Goal: Communication & Community: Answer question/provide support

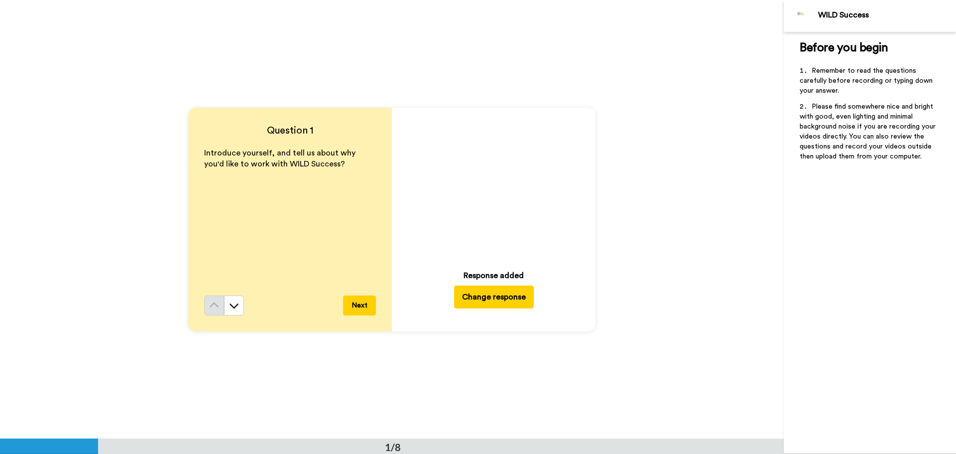
click at [497, 299] on button "Change response" at bounding box center [494, 296] width 80 height 23
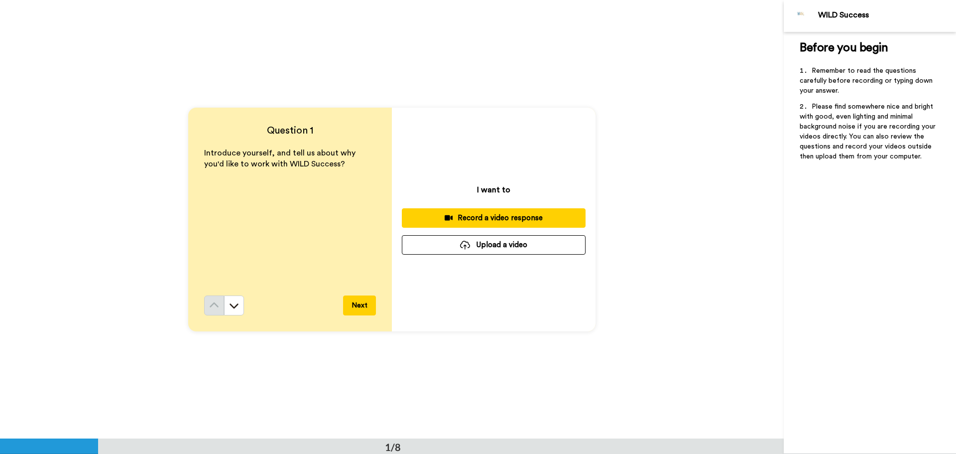
click at [489, 218] on div "Record a video response" at bounding box center [494, 218] width 168 height 10
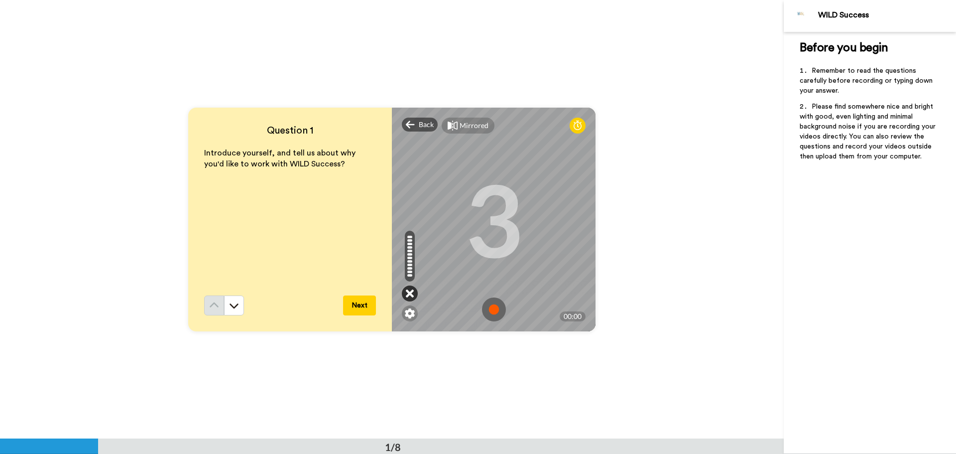
click at [407, 294] on icon at bounding box center [410, 293] width 8 height 10
click at [406, 292] on icon at bounding box center [410, 293] width 8 height 10
click at [493, 312] on img at bounding box center [494, 309] width 24 height 24
click at [490, 311] on img at bounding box center [494, 309] width 24 height 24
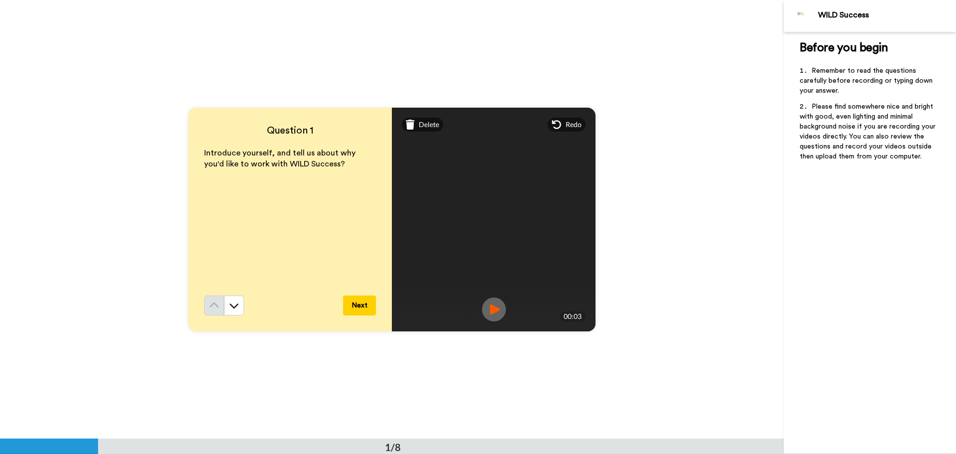
click at [489, 309] on img at bounding box center [494, 309] width 24 height 24
click at [426, 121] on span "Delete" at bounding box center [429, 125] width 20 height 10
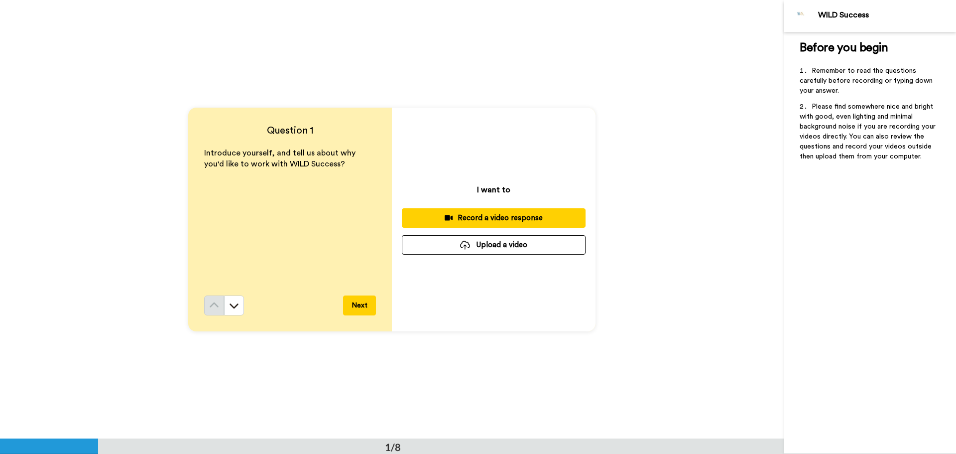
click at [473, 217] on div "Record a video response" at bounding box center [494, 218] width 168 height 10
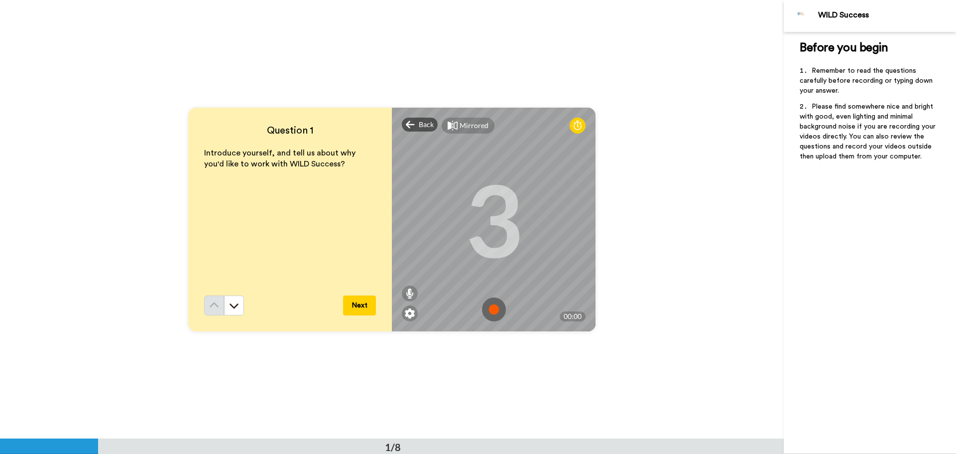
click at [491, 315] on img at bounding box center [494, 309] width 24 height 24
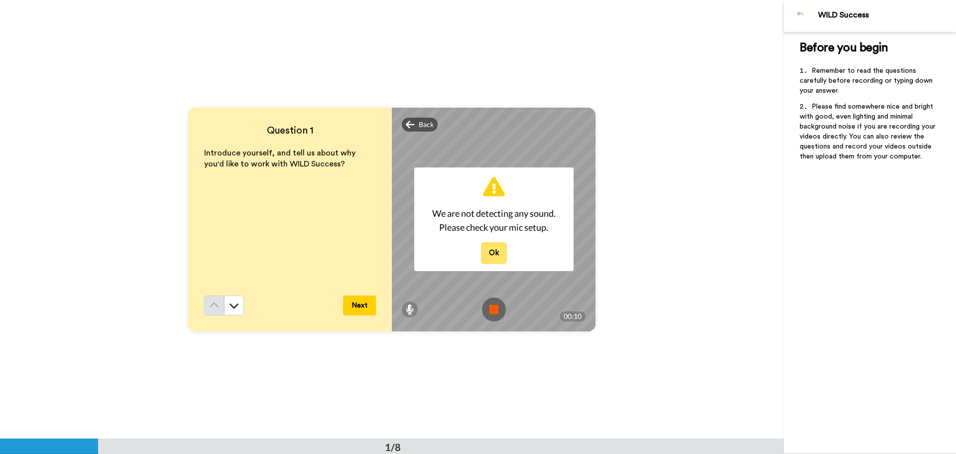
click at [491, 255] on button "Ok" at bounding box center [494, 252] width 26 height 21
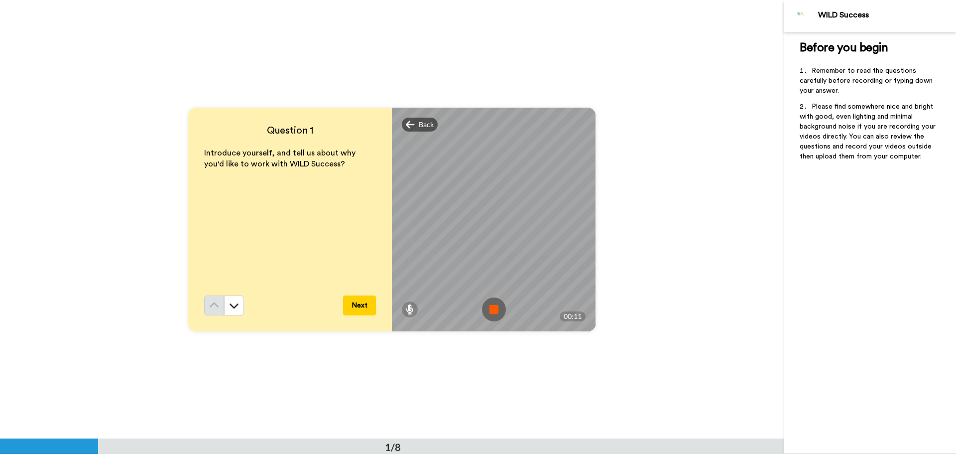
click at [493, 309] on img at bounding box center [494, 309] width 24 height 24
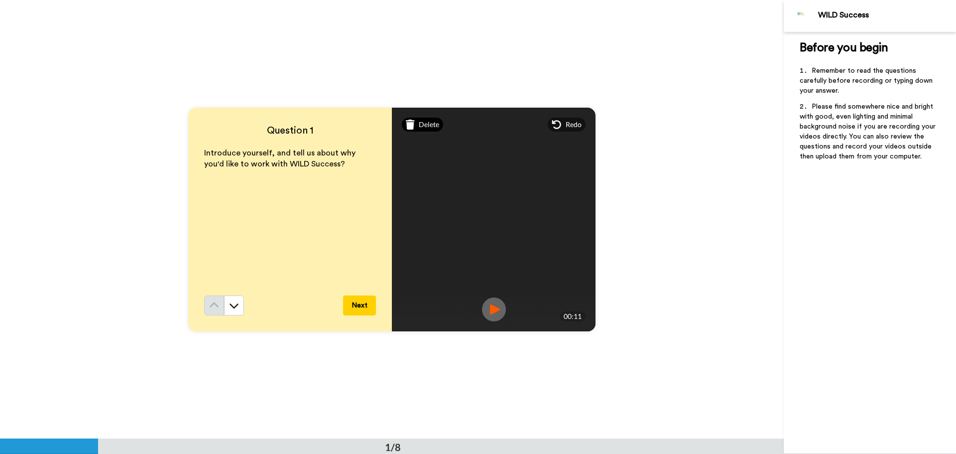
click at [430, 118] on div "Delete" at bounding box center [422, 125] width 41 height 14
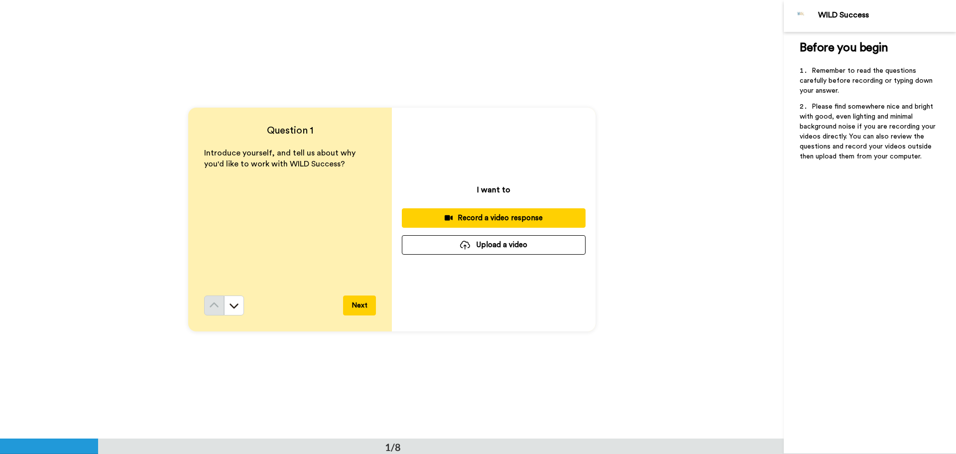
click at [523, 217] on div "Record a video response" at bounding box center [494, 218] width 168 height 10
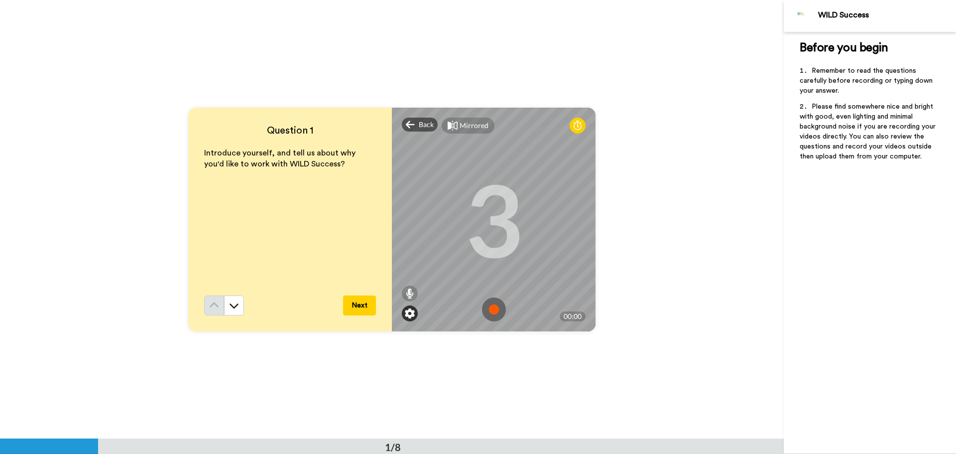
click at [405, 315] on img at bounding box center [410, 313] width 10 height 10
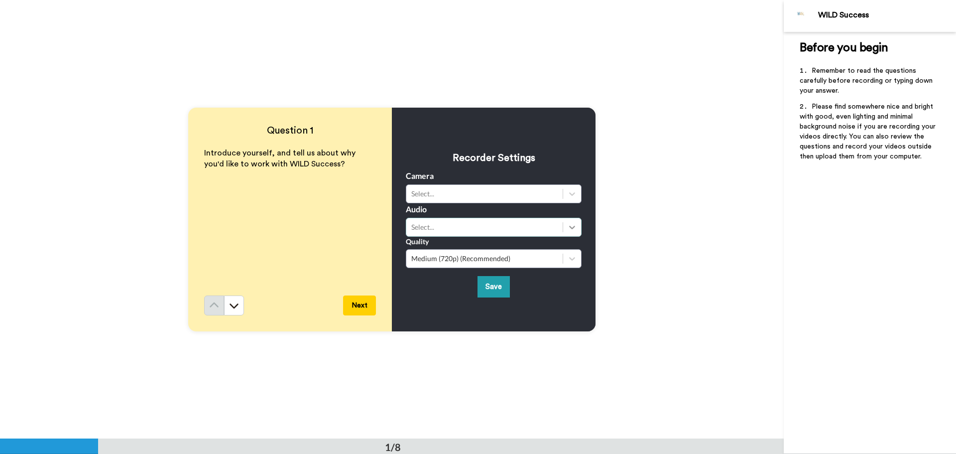
click at [568, 232] on icon at bounding box center [572, 227] width 10 height 10
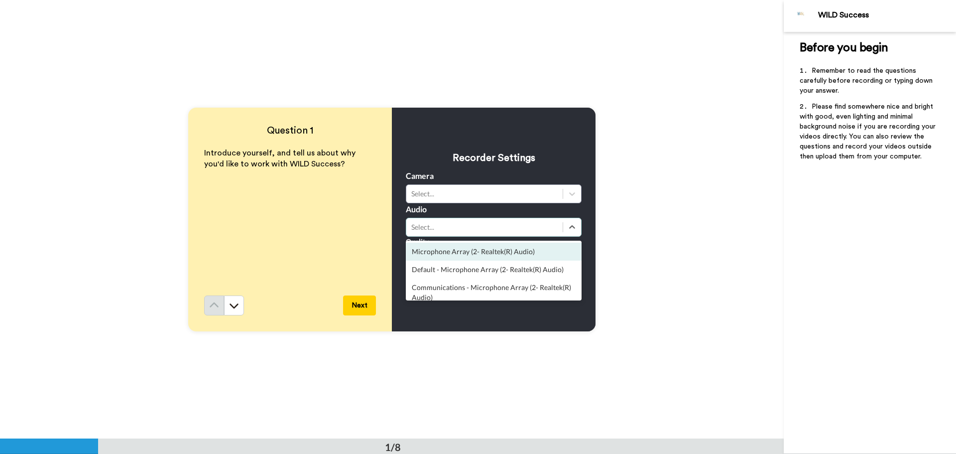
click at [551, 248] on div "Microphone Array (2- Realtek(R) Audio)" at bounding box center [494, 251] width 176 height 18
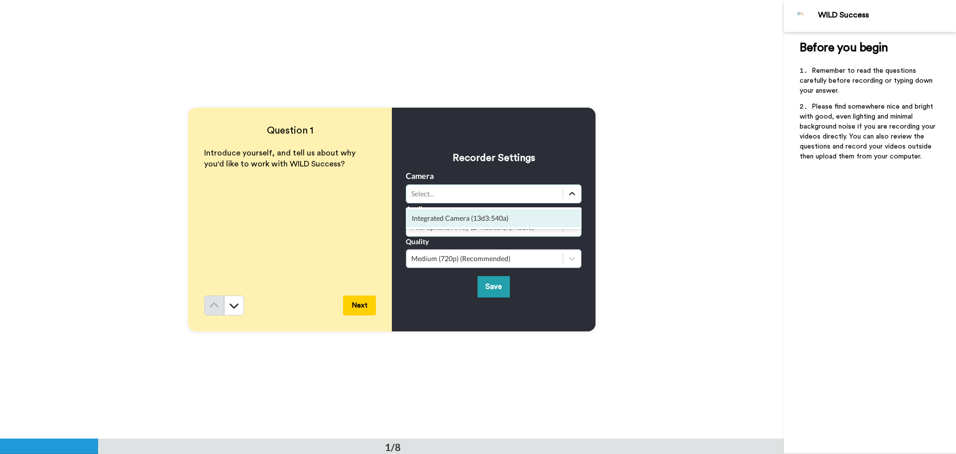
click at [563, 198] on div at bounding box center [572, 194] width 18 height 18
click at [545, 214] on div "Integrated Camera (13d3:540a)" at bounding box center [494, 218] width 176 height 18
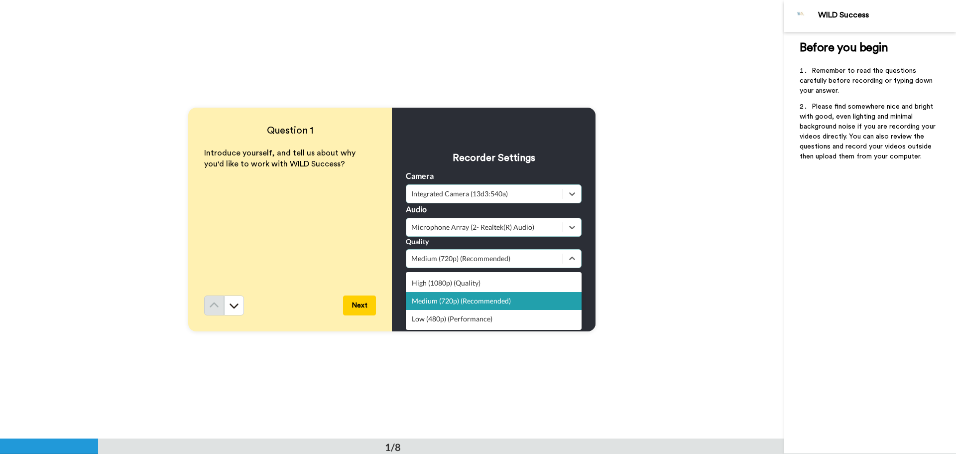
click at [502, 264] on div "Medium (720p) (Recommended)" at bounding box center [494, 258] width 176 height 19
click at [497, 279] on div "High (1080p) (Quality)" at bounding box center [494, 283] width 176 height 18
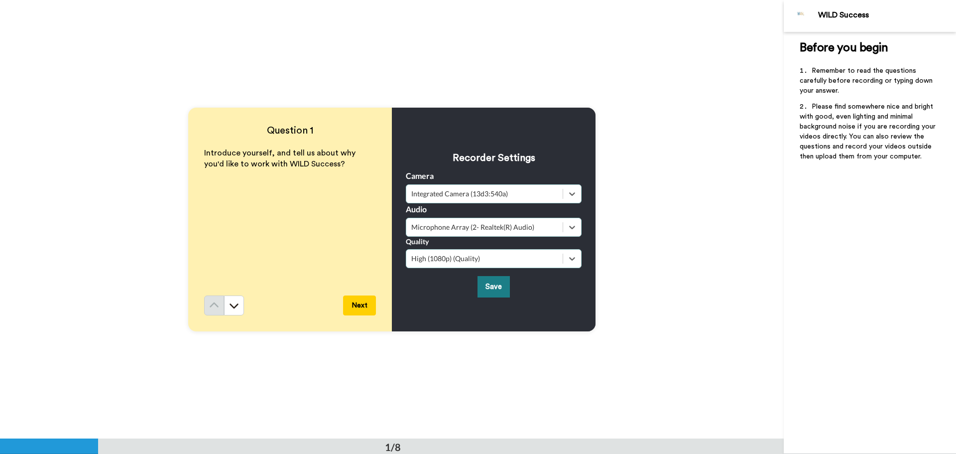
click at [493, 284] on button "Save" at bounding box center [494, 286] width 32 height 21
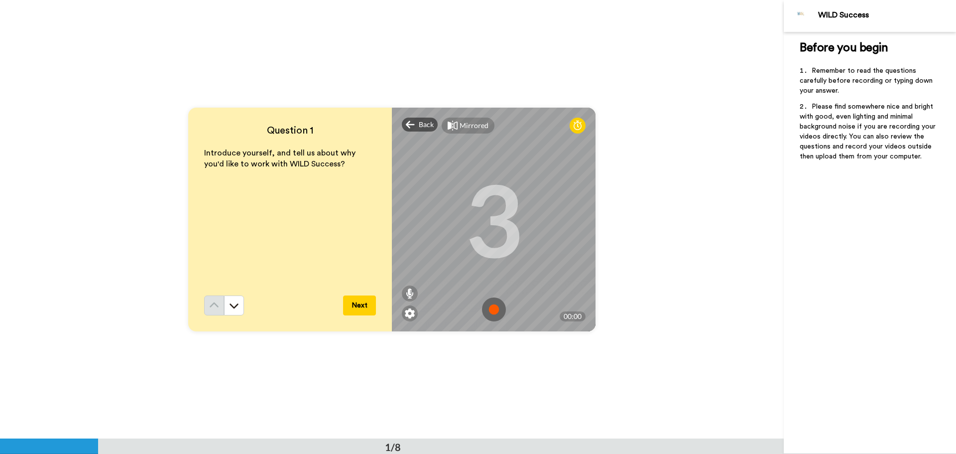
click at [497, 310] on img at bounding box center [494, 309] width 24 height 24
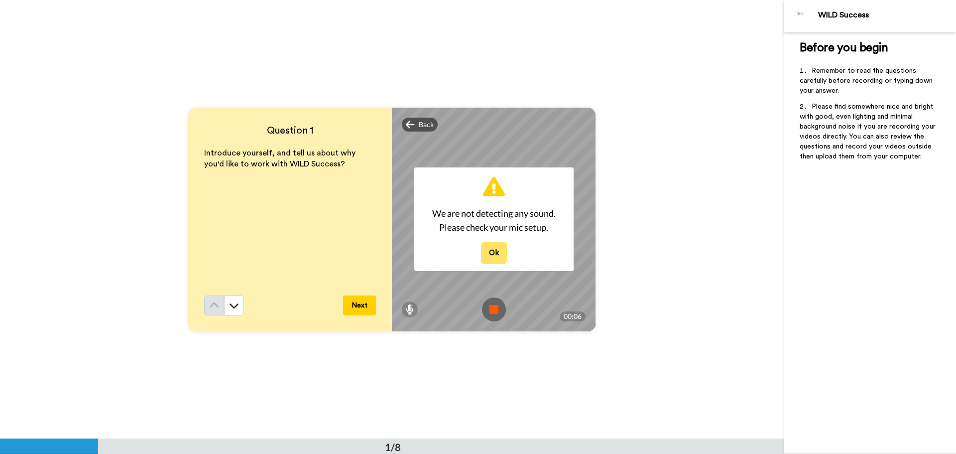
click at [488, 252] on button "Ok" at bounding box center [494, 252] width 26 height 21
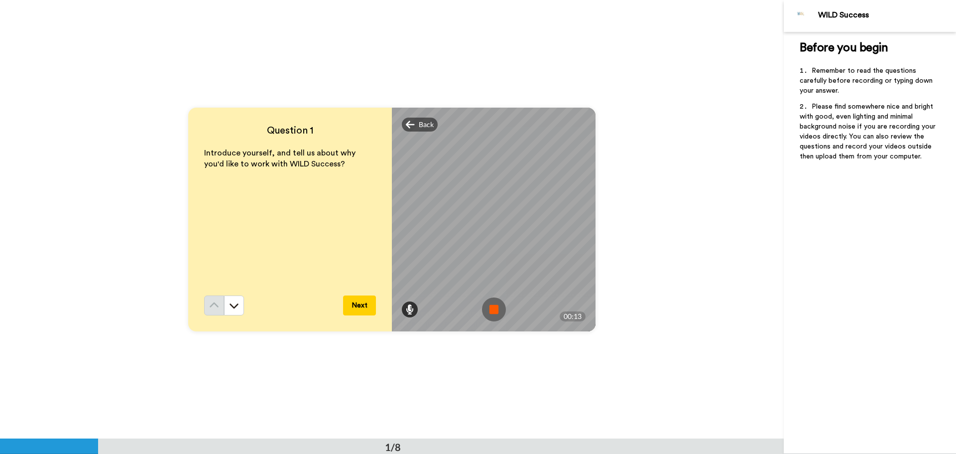
click at [409, 310] on icon at bounding box center [410, 309] width 8 height 10
click at [407, 264] on div at bounding box center [409, 263] width 5 height 2
click at [406, 306] on icon at bounding box center [410, 309] width 8 height 10
click at [494, 311] on img at bounding box center [494, 309] width 24 height 24
click at [494, 311] on video at bounding box center [494, 219] width 448 height 224
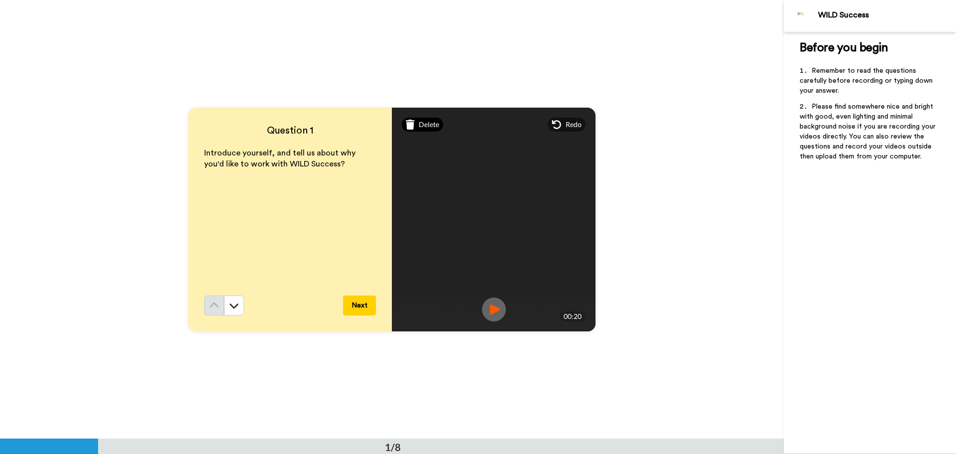
click at [432, 122] on span "Delete" at bounding box center [429, 125] width 20 height 10
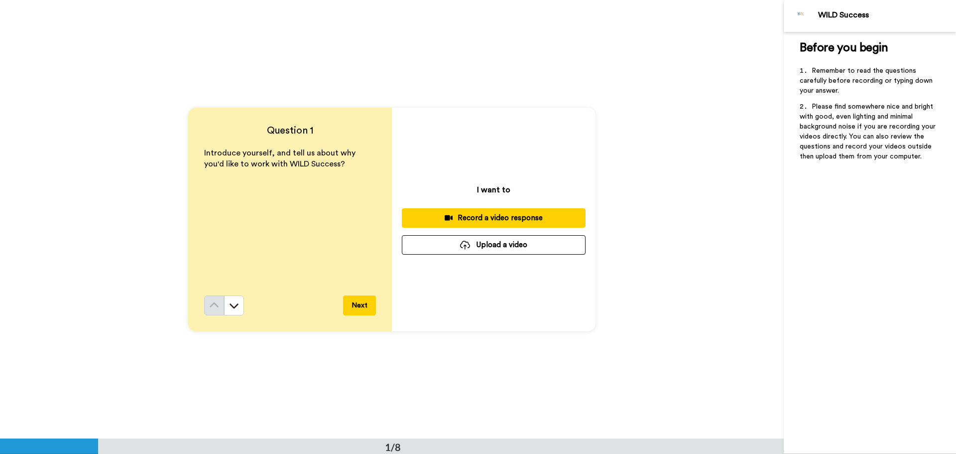
click at [498, 218] on div "Record a video response" at bounding box center [494, 218] width 168 height 10
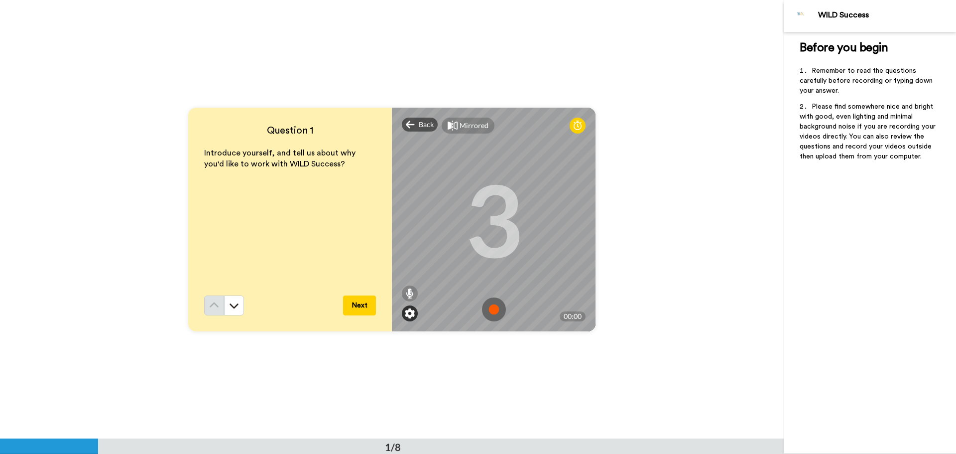
click at [410, 309] on img at bounding box center [410, 313] width 10 height 10
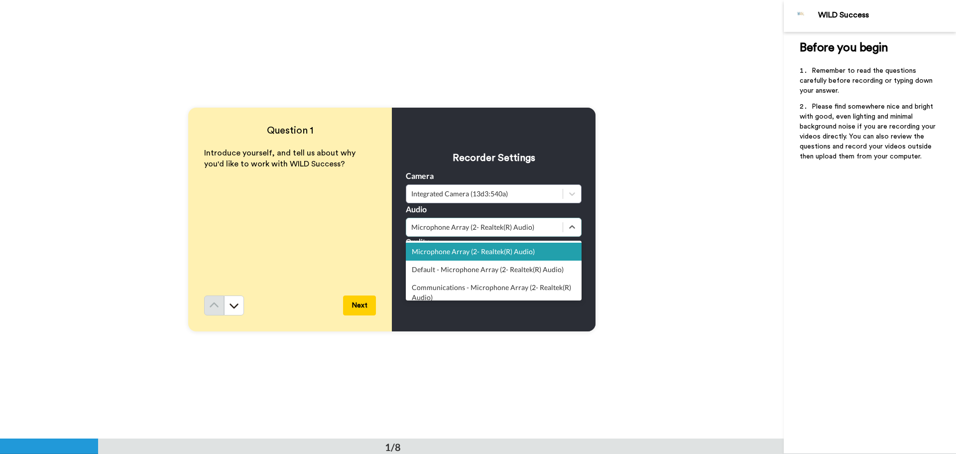
click at [498, 232] on div "Microphone Array (2- Realtek(R) Audio)" at bounding box center [484, 227] width 146 height 10
click at [477, 265] on div "Default - Microphone Array (2- Realtek(R) Audio)" at bounding box center [494, 269] width 176 height 18
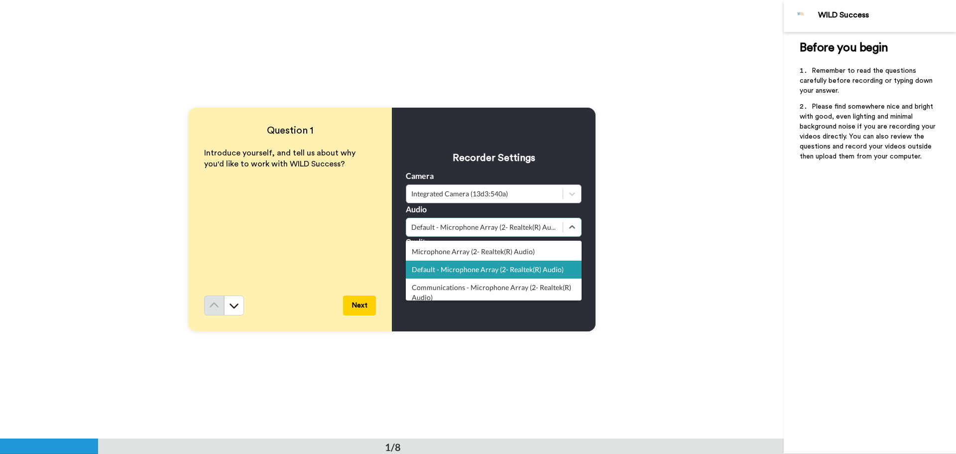
click at [506, 232] on div "Default - Microphone Array (2- Realtek(R) Audio)" at bounding box center [484, 227] width 156 height 12
click at [474, 291] on div "Communications - Microphone Array (2- Realtek(R) Audio)" at bounding box center [494, 292] width 176 height 28
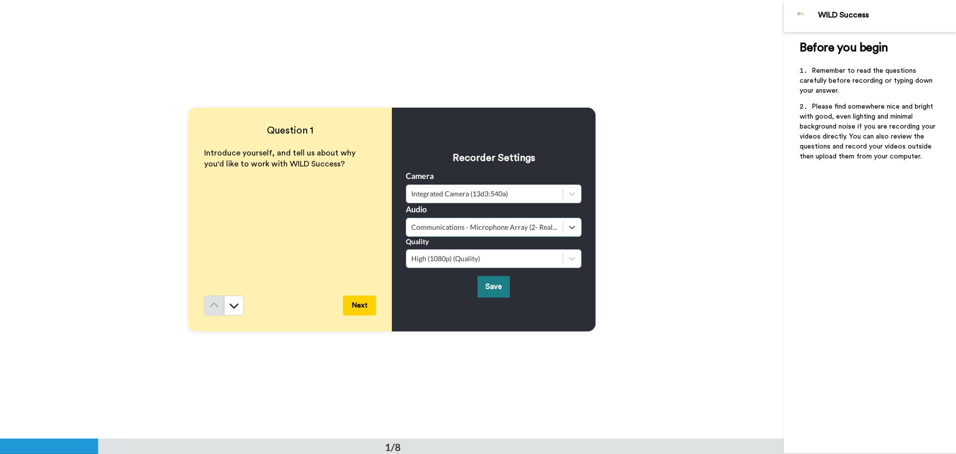
click at [489, 286] on button "Save" at bounding box center [494, 286] width 32 height 21
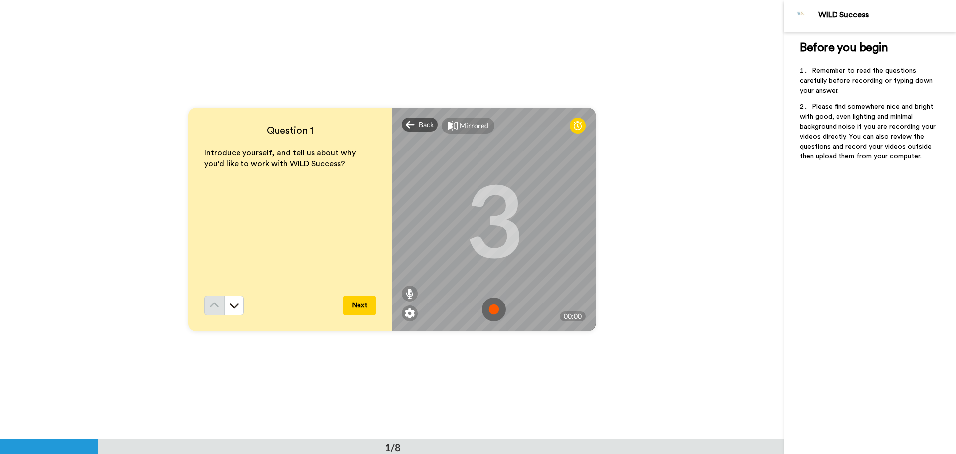
click at [489, 311] on img at bounding box center [494, 309] width 24 height 24
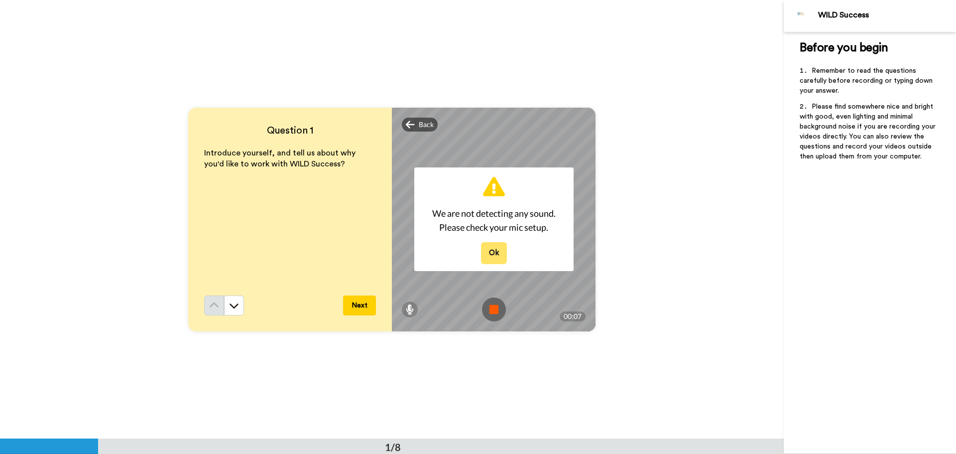
click at [484, 260] on button "Ok" at bounding box center [494, 252] width 26 height 21
